Goal: Task Accomplishment & Management: Use online tool/utility

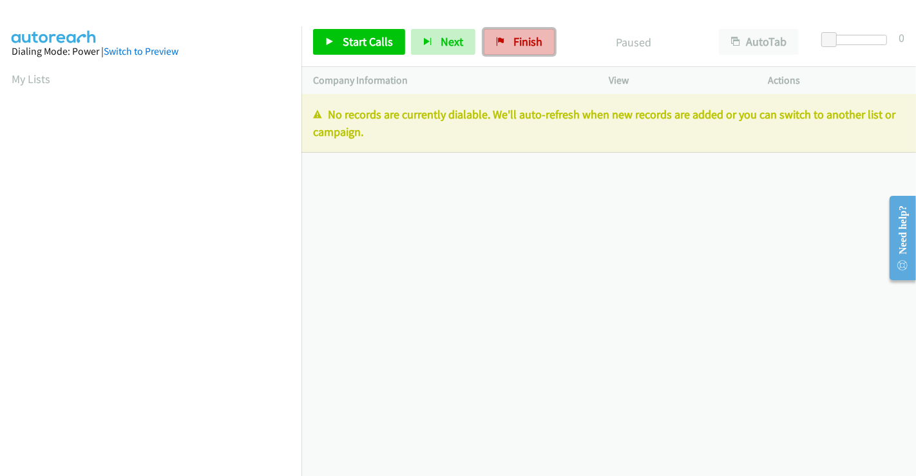
click at [513, 38] on span "Finish" at bounding box center [527, 41] width 29 height 15
click at [525, 35] on span "Finish" at bounding box center [527, 41] width 29 height 15
click at [523, 45] on span "Finish" at bounding box center [527, 41] width 29 height 15
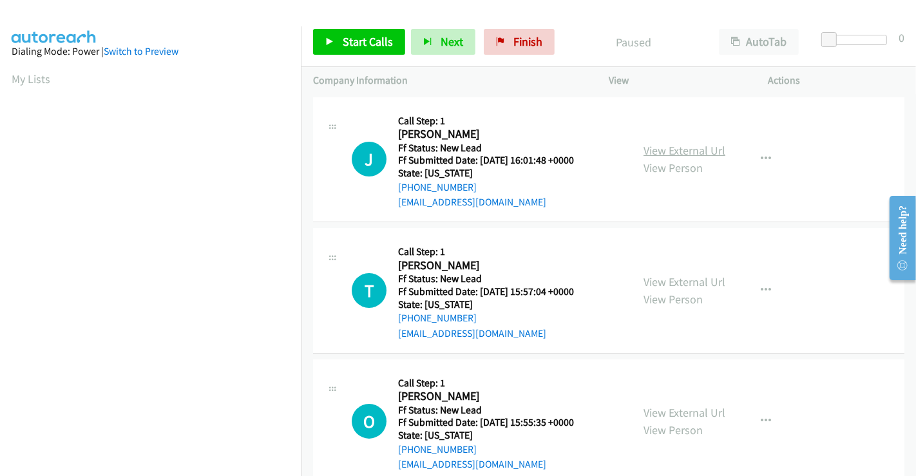
click at [697, 144] on link "View External Url" at bounding box center [685, 150] width 82 height 15
click at [655, 285] on link "View External Url" at bounding box center [685, 281] width 82 height 15
click at [677, 410] on link "View External Url" at bounding box center [685, 412] width 82 height 15
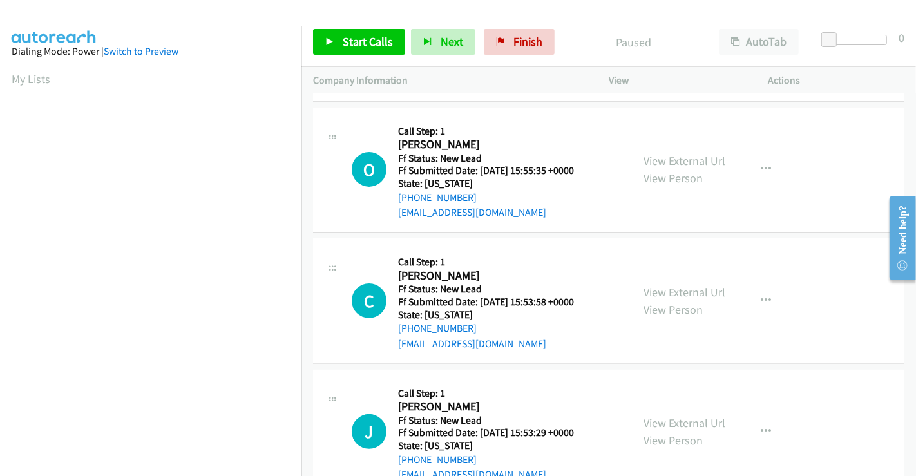
scroll to position [289, 0]
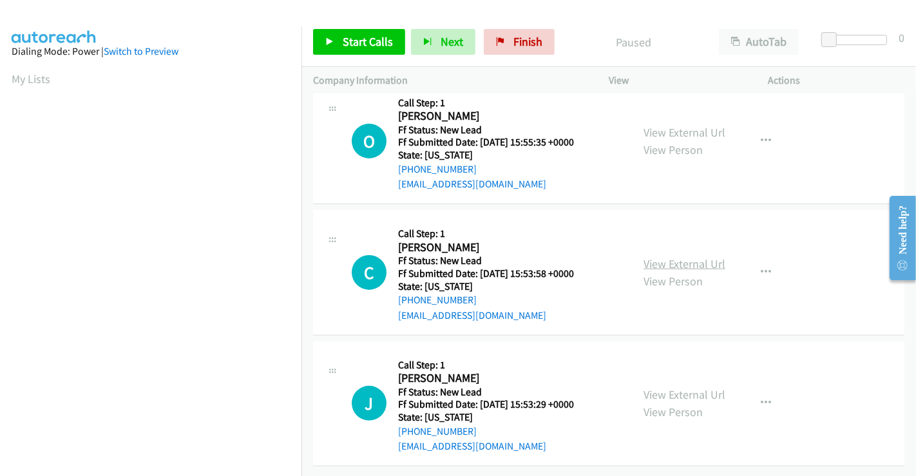
click at [699, 256] on link "View External Url" at bounding box center [685, 263] width 82 height 15
click at [672, 387] on link "View External Url" at bounding box center [685, 394] width 82 height 15
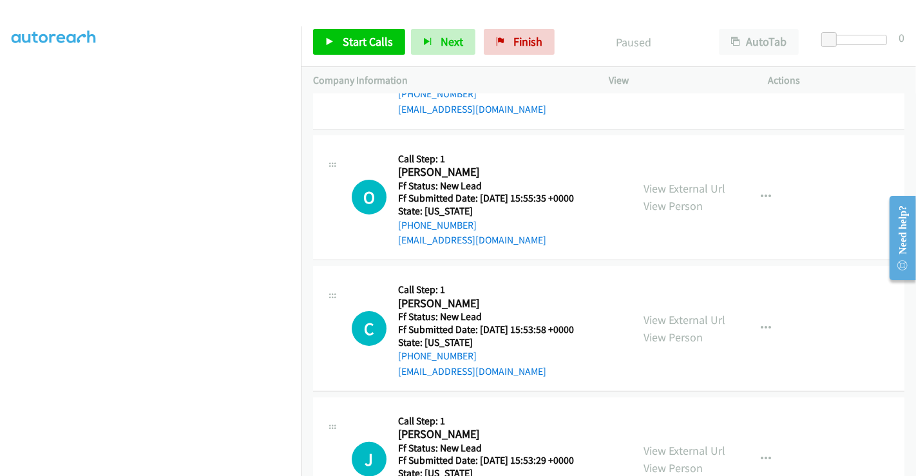
scroll to position [3, 0]
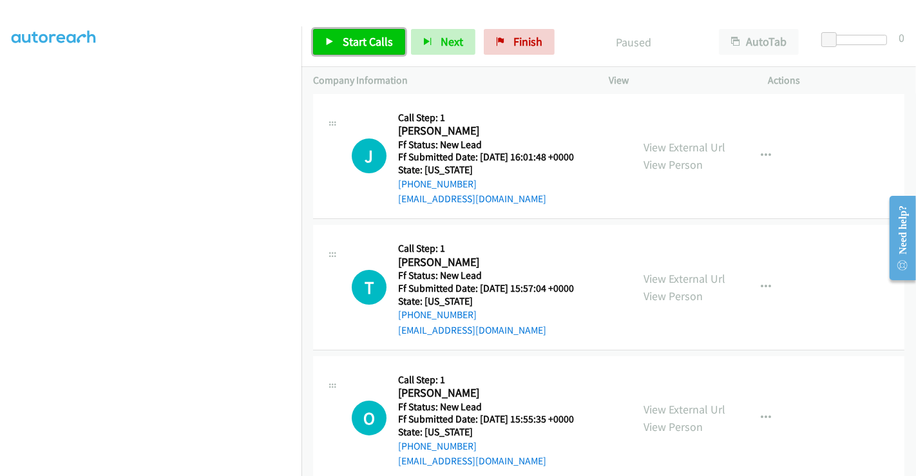
click at [353, 46] on span "Start Calls" at bounding box center [368, 41] width 50 height 15
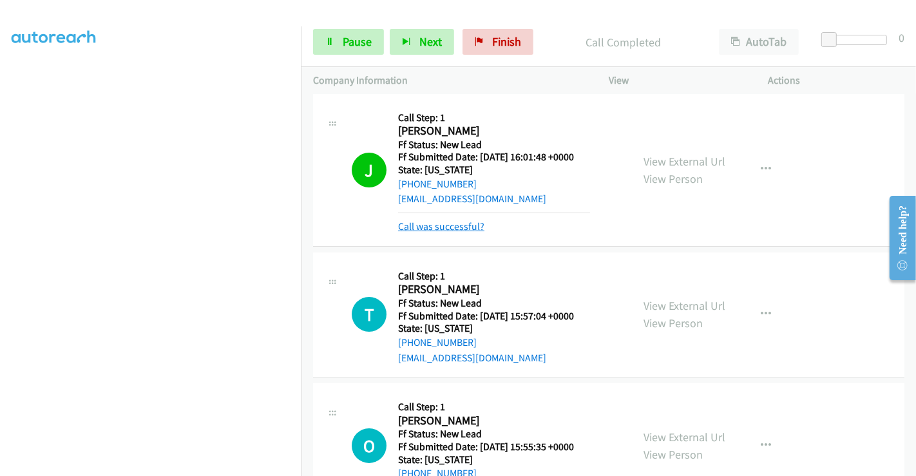
click at [450, 222] on link "Call was successful?" at bounding box center [441, 226] width 86 height 12
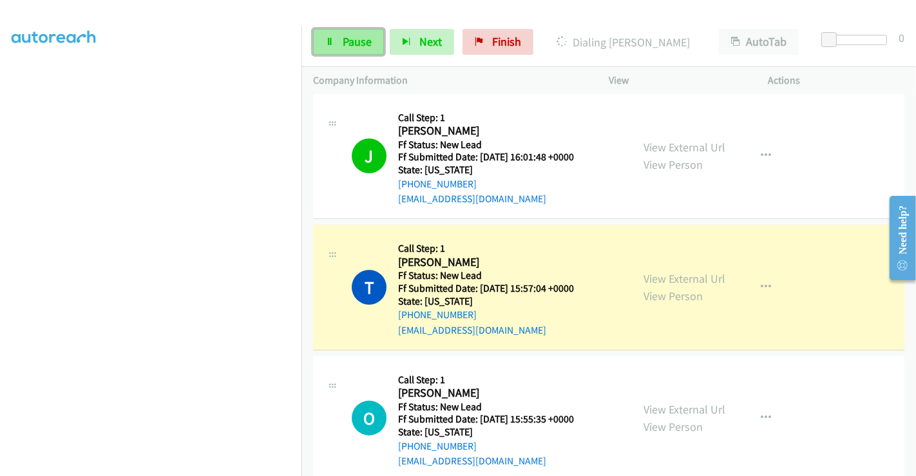
click at [334, 43] on link "Pause" at bounding box center [348, 42] width 71 height 26
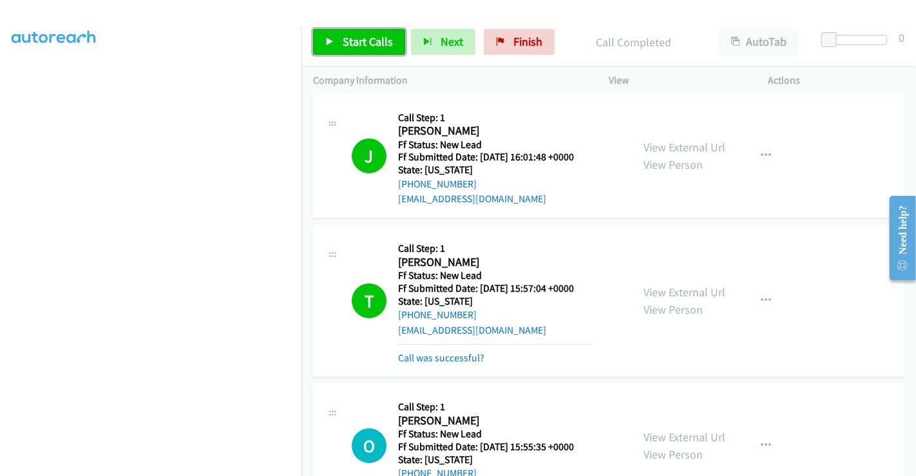
click at [374, 39] on span "Start Calls" at bounding box center [368, 41] width 50 height 15
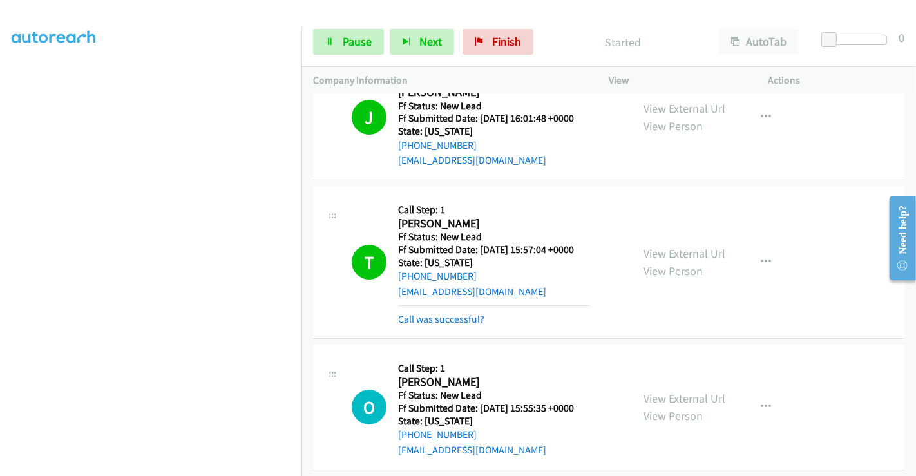
scroll to position [146, 0]
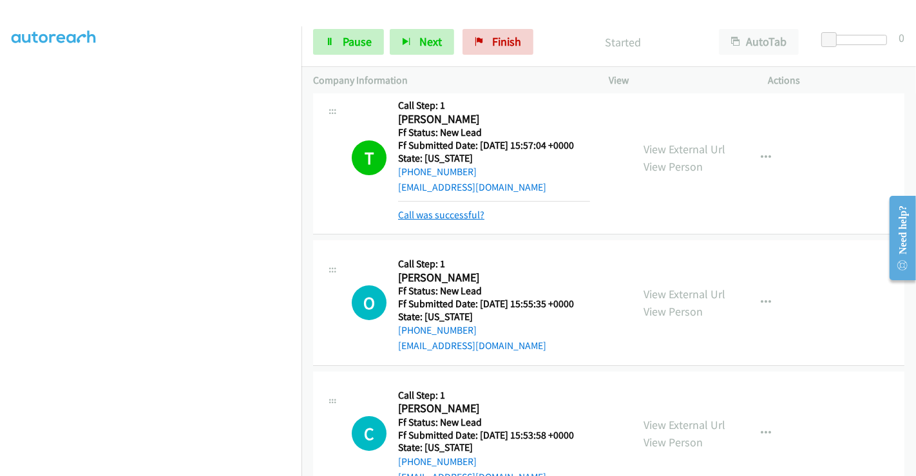
drag, startPoint x: 454, startPoint y: 222, endPoint x: 453, endPoint y: 215, distance: 7.1
click at [454, 222] on div "Call was successful?" at bounding box center [494, 214] width 192 height 15
click at [452, 213] on link "Call was successful?" at bounding box center [441, 215] width 86 height 12
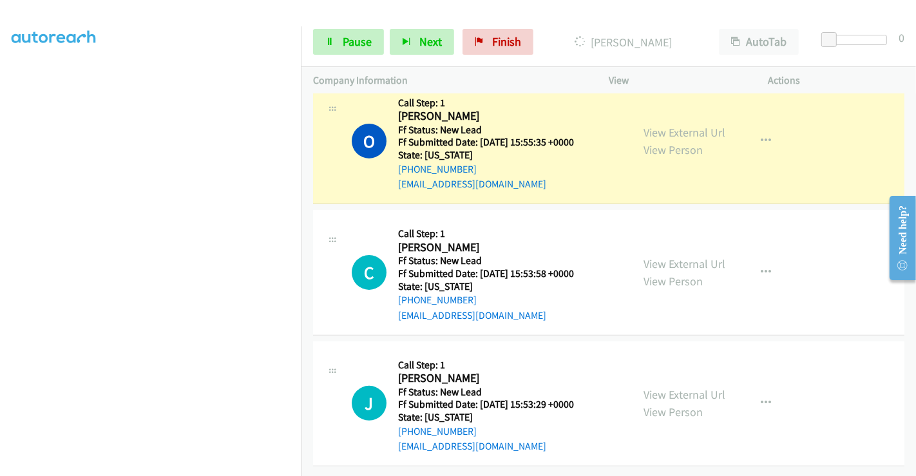
scroll to position [289, 0]
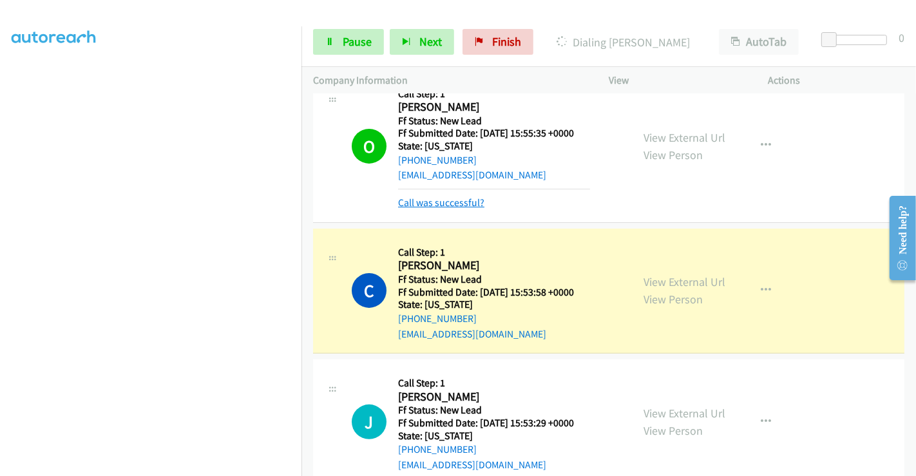
click at [442, 198] on link "Call was successful?" at bounding box center [441, 202] width 86 height 12
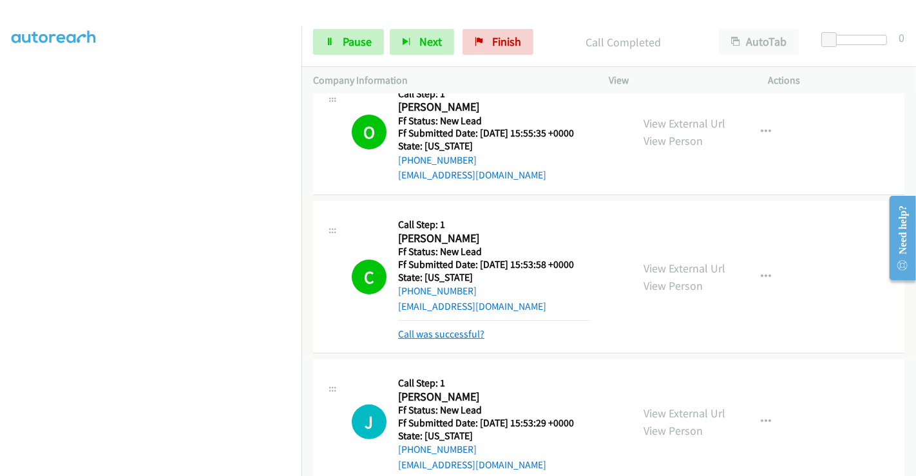
click at [457, 334] on link "Call was successful?" at bounding box center [441, 334] width 86 height 12
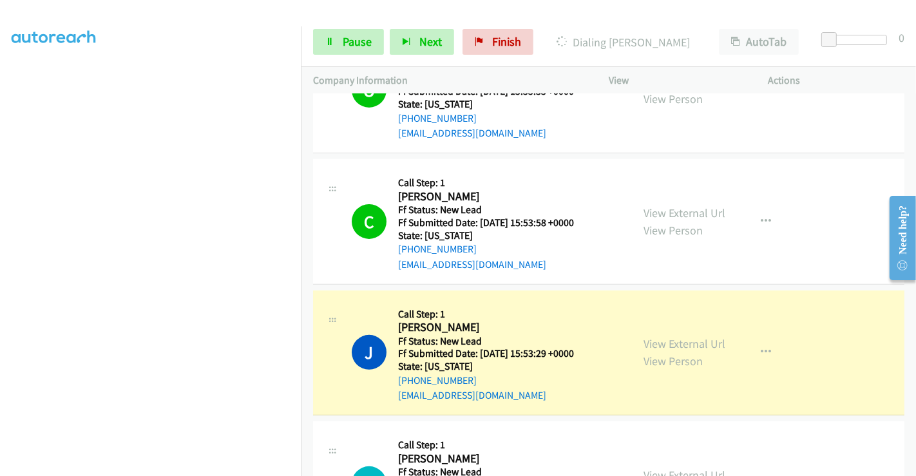
scroll to position [361, 0]
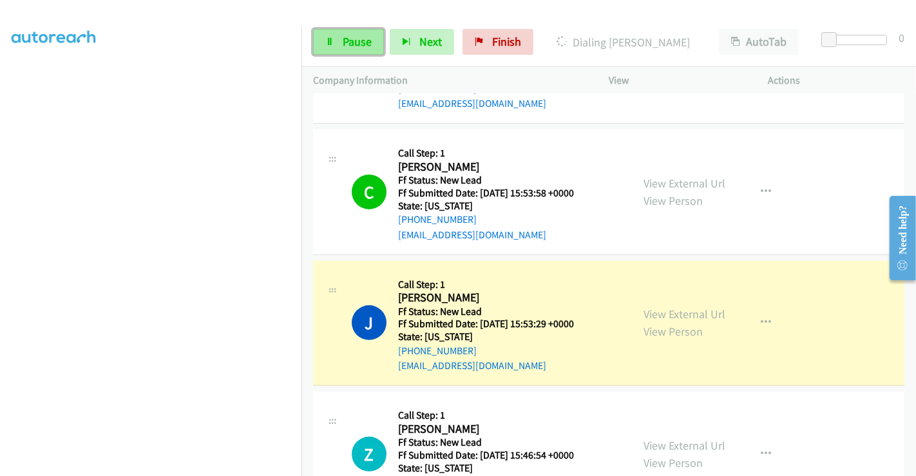
click at [341, 35] on link "Pause" at bounding box center [348, 42] width 71 height 26
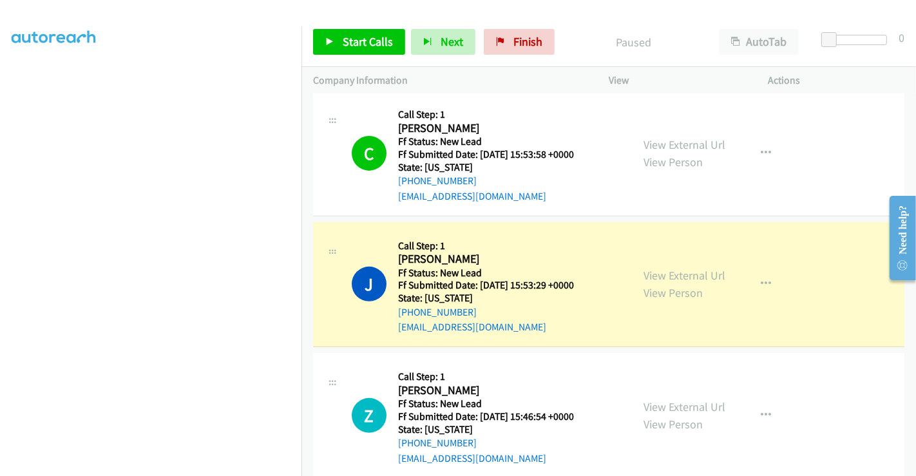
scroll to position [420, 0]
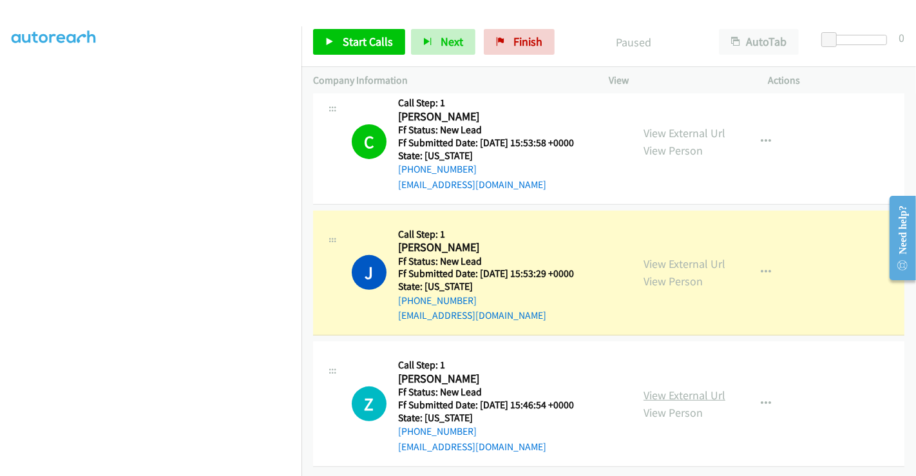
click at [688, 388] on link "View External Url" at bounding box center [685, 395] width 82 height 15
click at [368, 43] on span "Start Calls" at bounding box center [368, 41] width 50 height 15
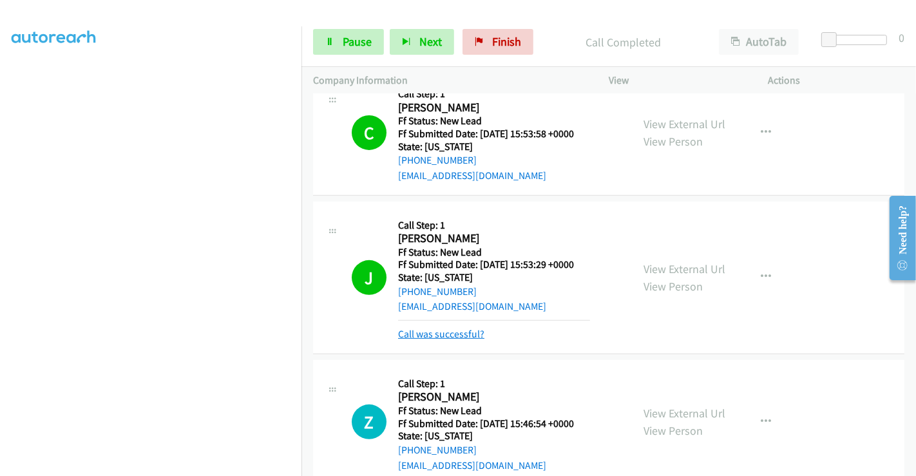
click at [455, 334] on link "Call was successful?" at bounding box center [441, 334] width 86 height 12
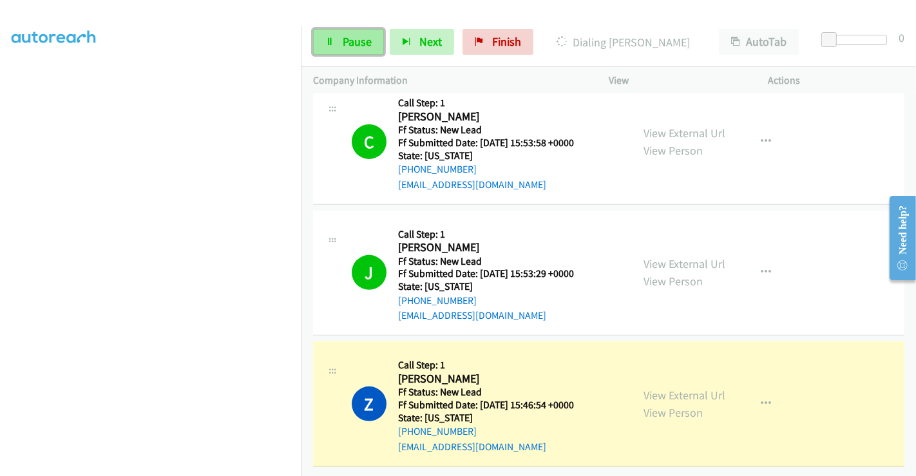
click at [352, 41] on span "Pause" at bounding box center [357, 41] width 29 height 15
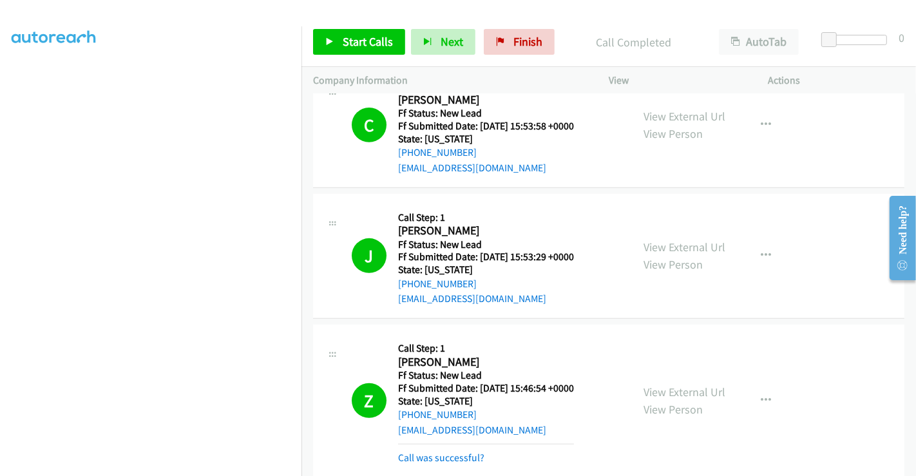
scroll to position [506, 0]
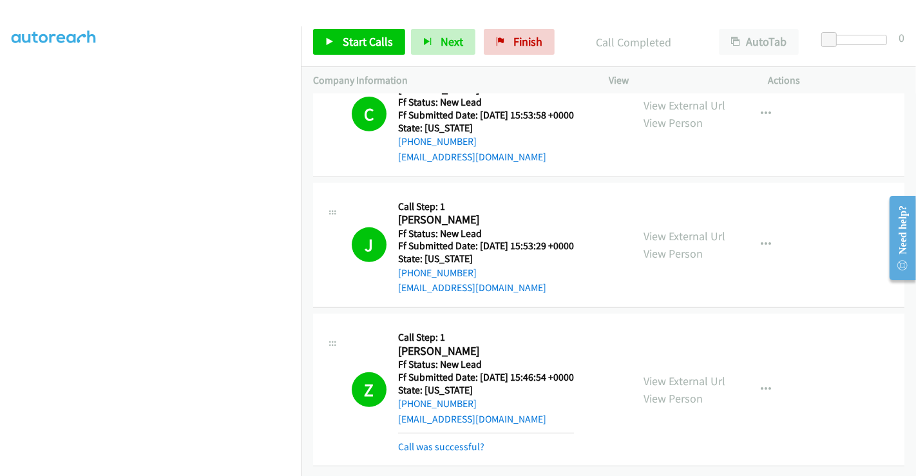
click at [574, 439] on div "Call was successful?" at bounding box center [486, 446] width 176 height 15
click at [456, 441] on link "Call was successful?" at bounding box center [441, 447] width 86 height 12
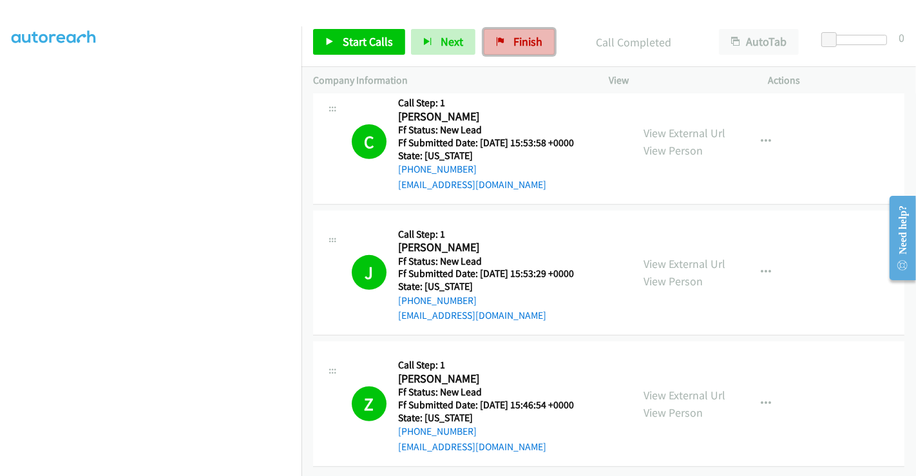
click at [506, 44] on link "Finish" at bounding box center [519, 42] width 71 height 26
